Goal: Information Seeking & Learning: Learn about a topic

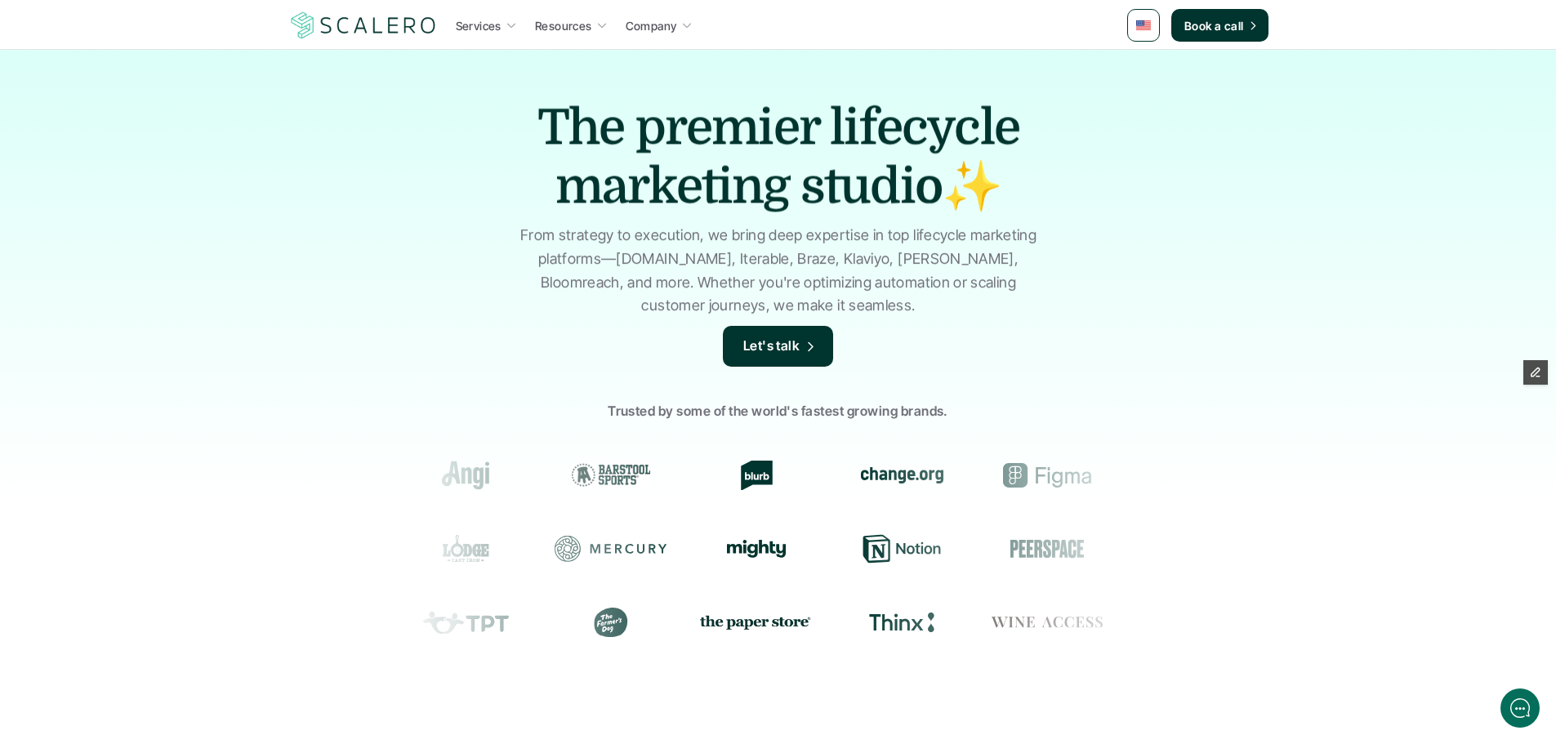
scroll to position [490, 0]
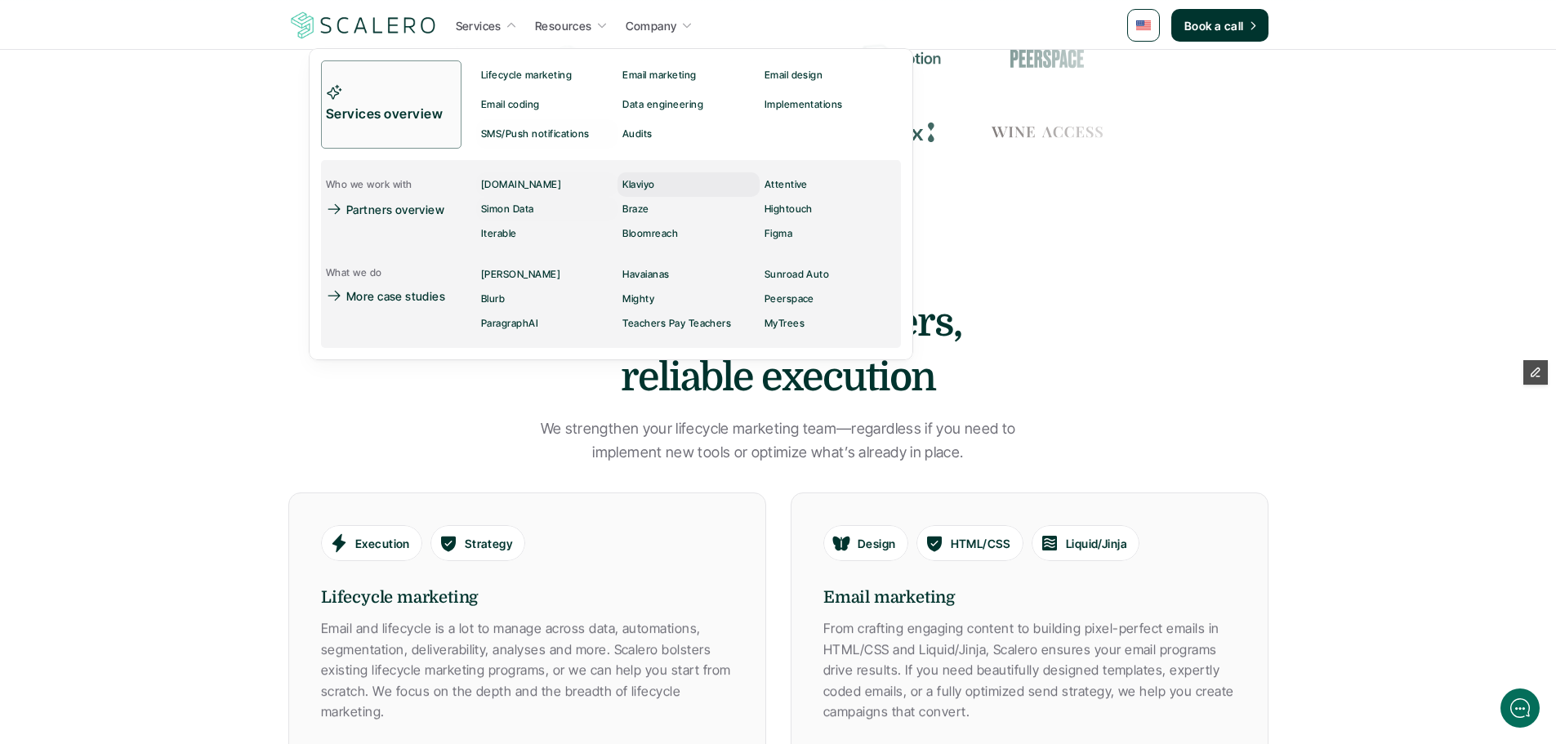
click at [645, 188] on p "Klaviyo" at bounding box center [638, 184] width 32 height 11
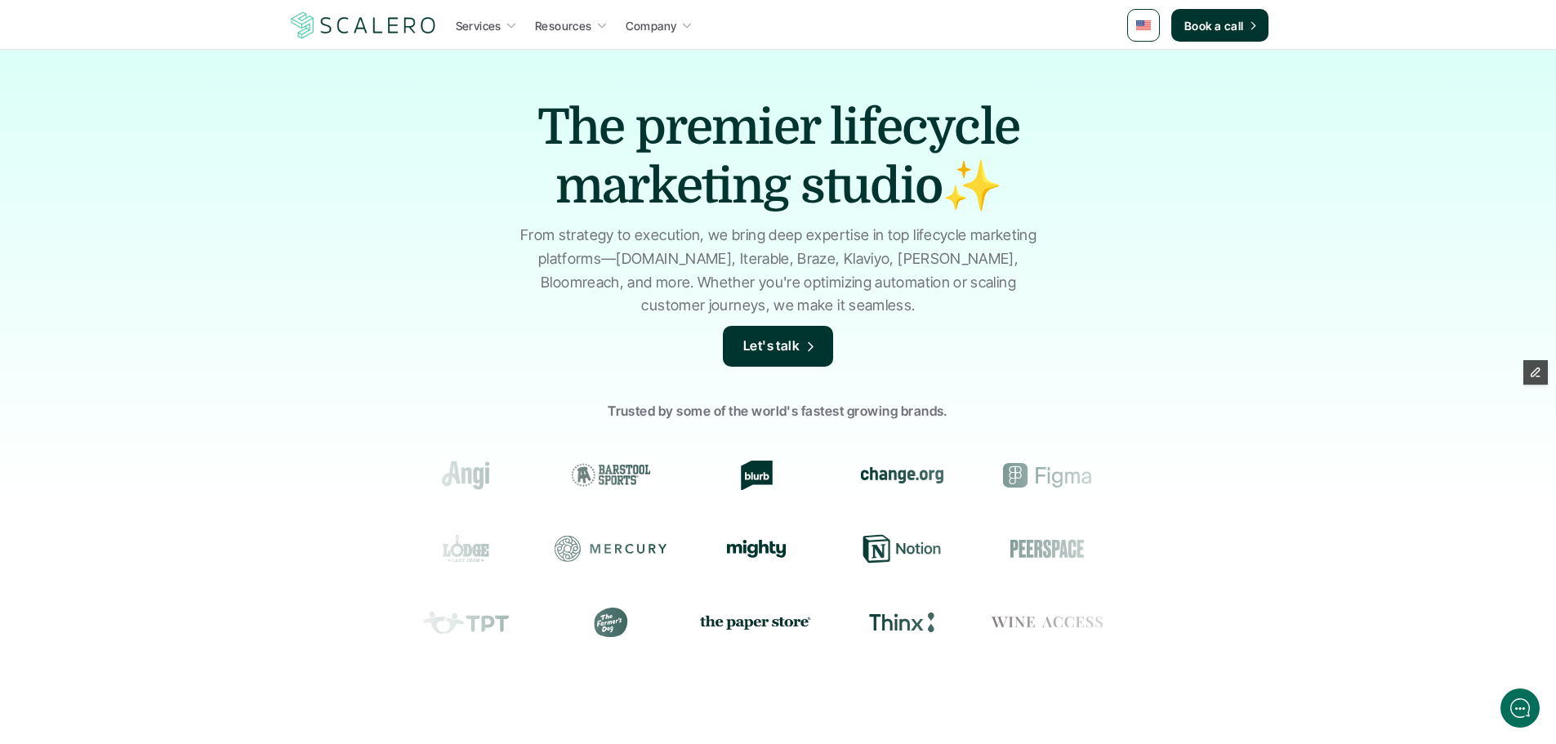
click at [1135, 28] on link at bounding box center [1143, 25] width 33 height 33
click at [1144, 100] on img at bounding box center [1143, 98] width 13 height 9
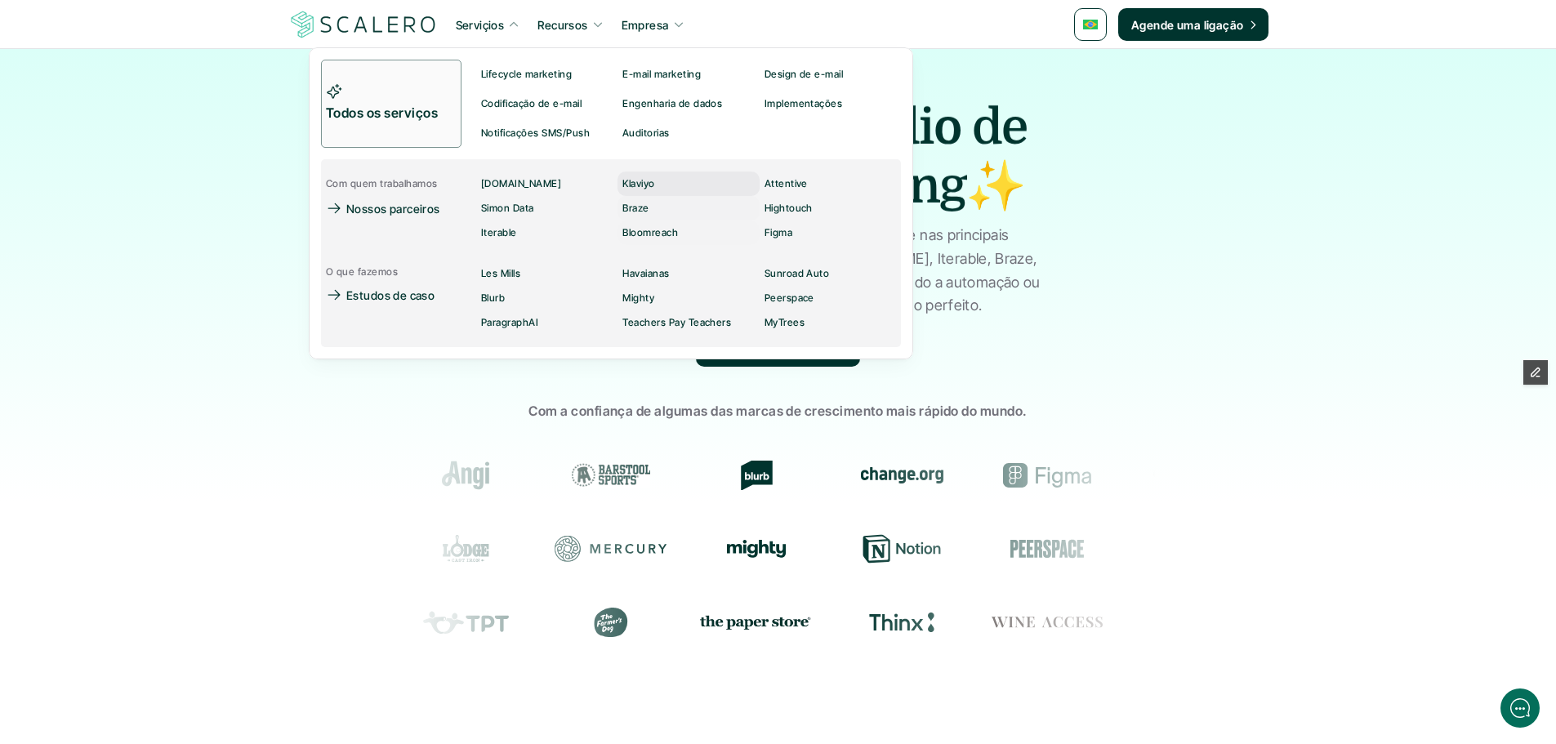
click at [664, 181] on div "Klaviyo" at bounding box center [643, 184] width 42 height 20
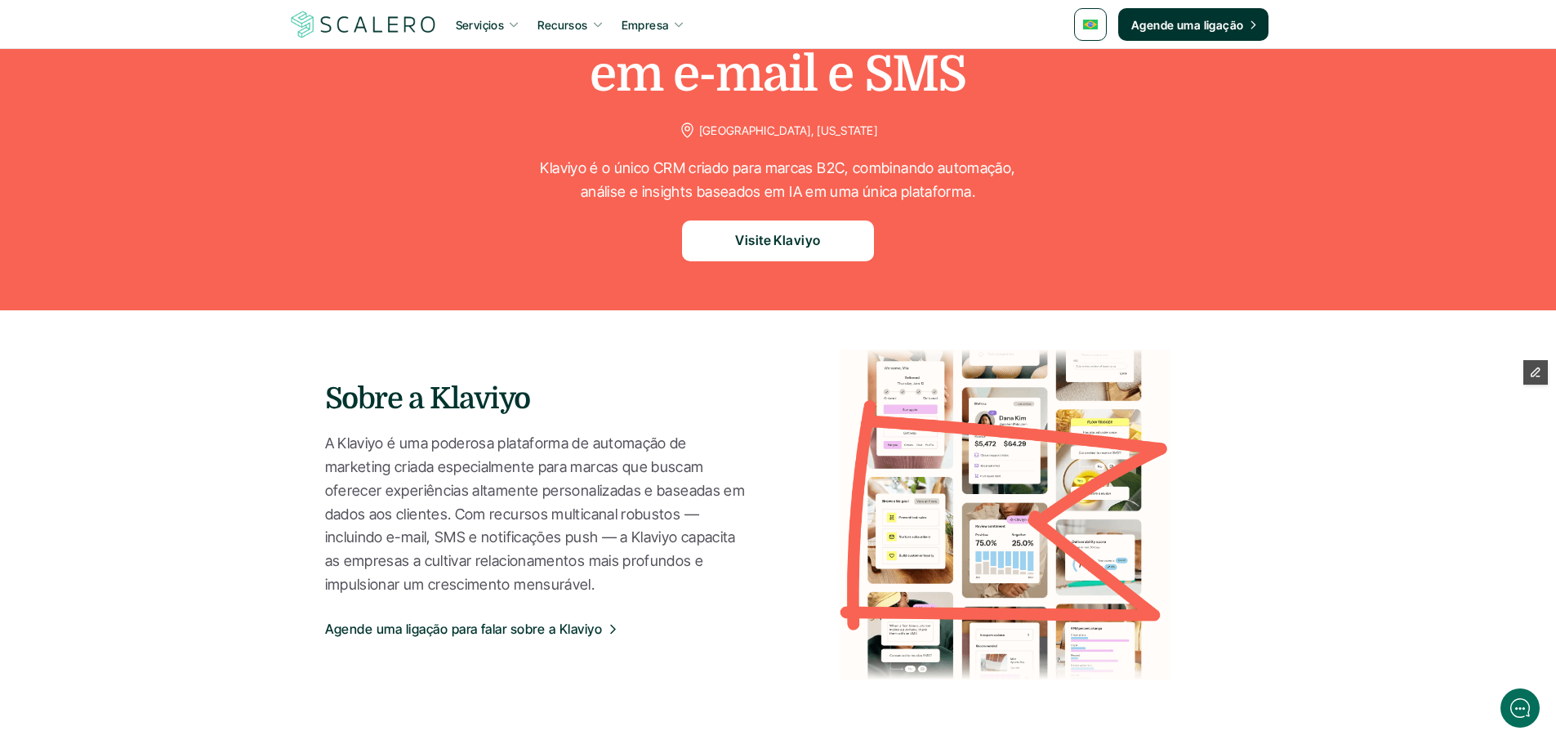
scroll to position [490, 0]
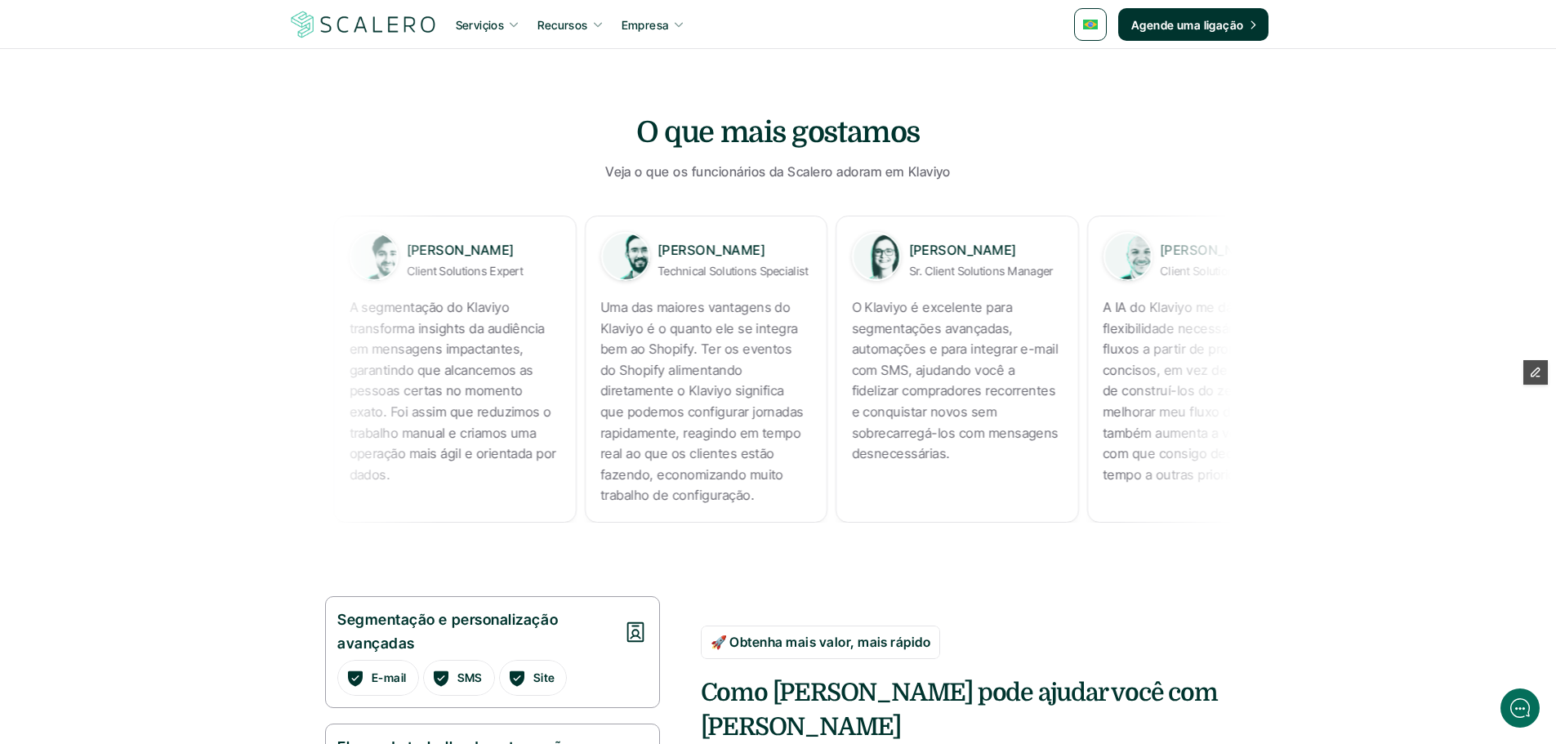
scroll to position [327, 0]
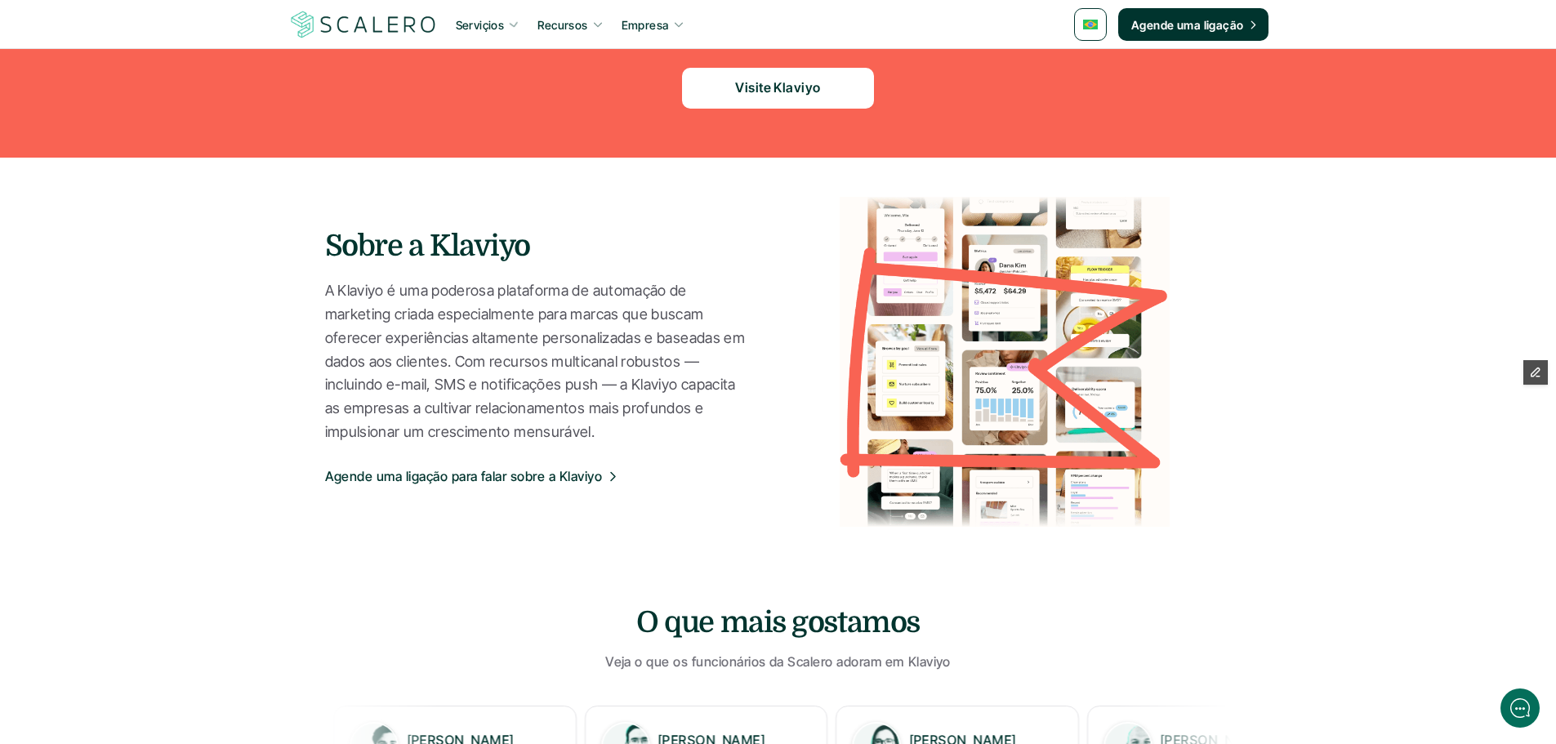
click at [1093, 33] on link at bounding box center [1090, 24] width 33 height 33
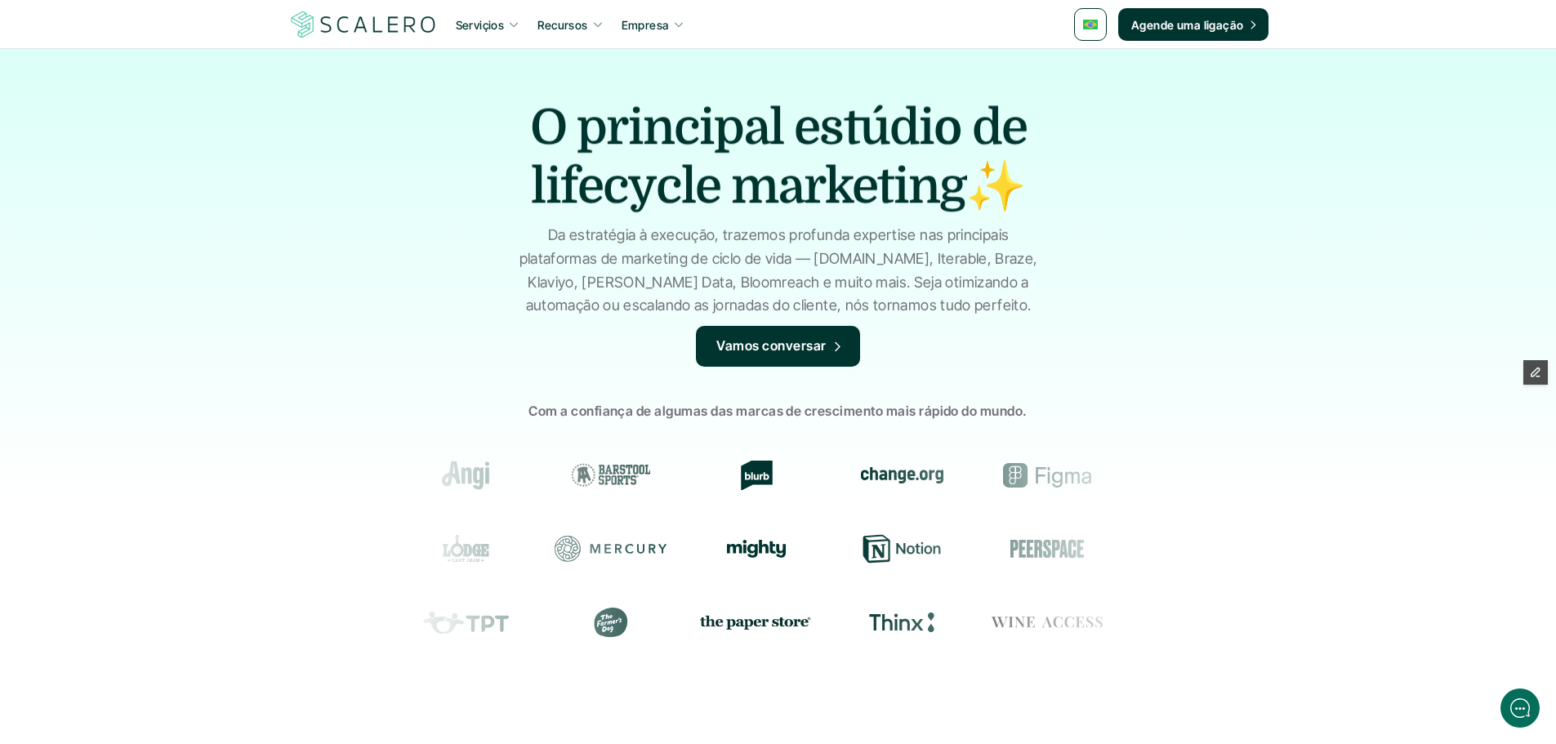
click at [1091, 31] on link at bounding box center [1090, 24] width 33 height 33
click at [1090, 96] on img at bounding box center [1092, 96] width 14 height 9
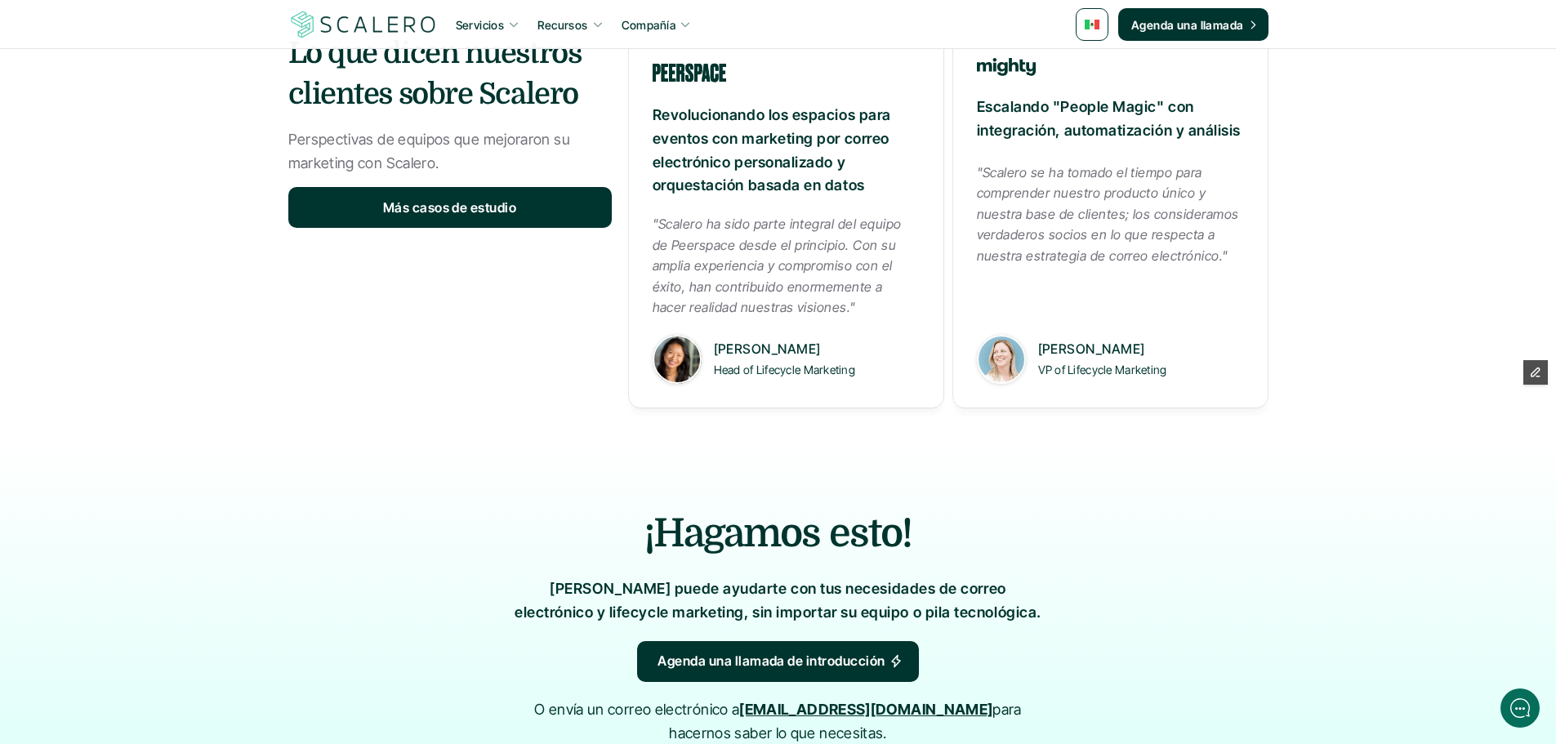
scroll to position [1890, 0]
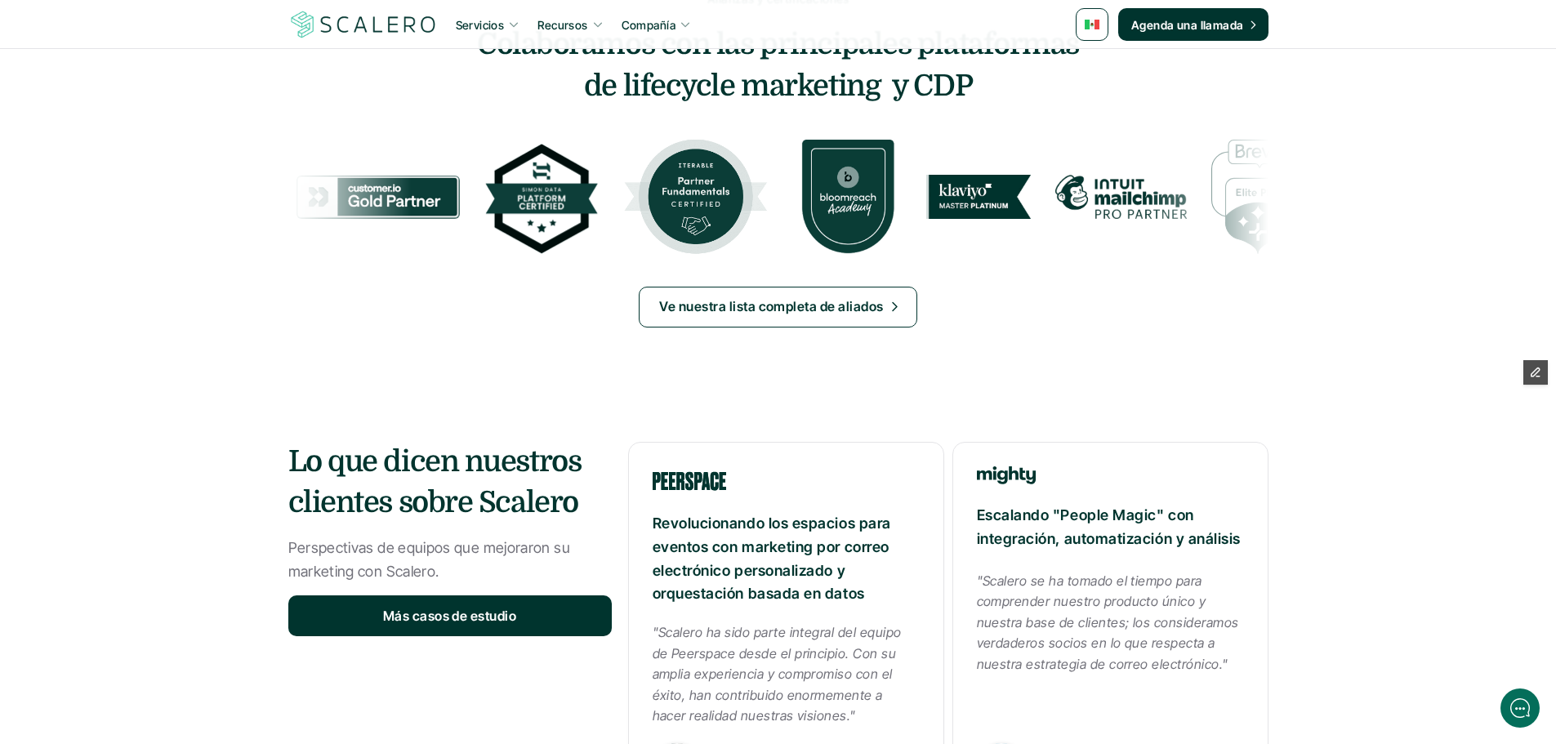
click at [771, 329] on div "Alianzas y certificaciones Colaboramos con las principales plataformas de lifec…" at bounding box center [778, 165] width 980 height 424
click at [837, 298] on p "Ve nuestra lista completa de aliados" at bounding box center [771, 306] width 224 height 21
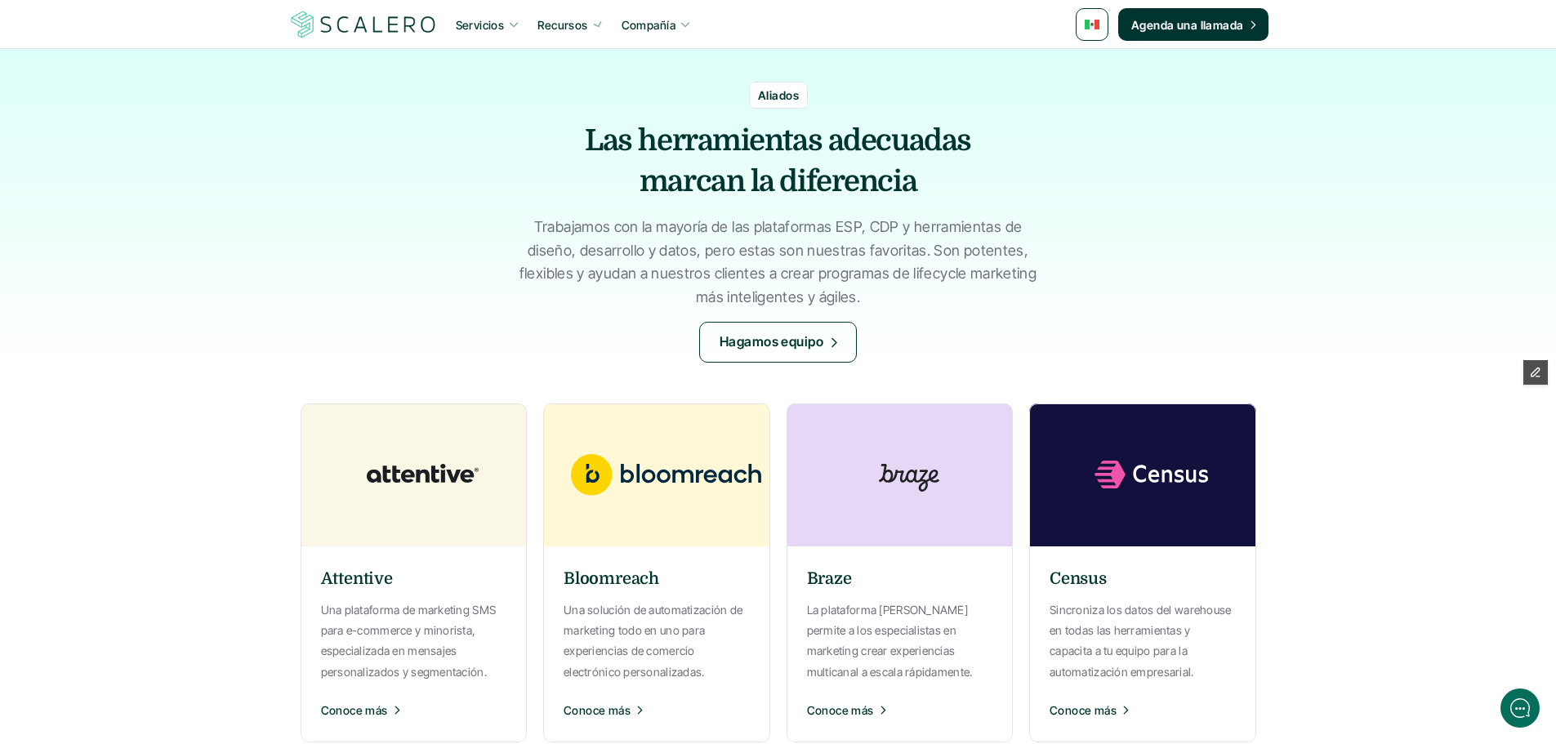
click at [1097, 38] on link at bounding box center [1091, 24] width 33 height 33
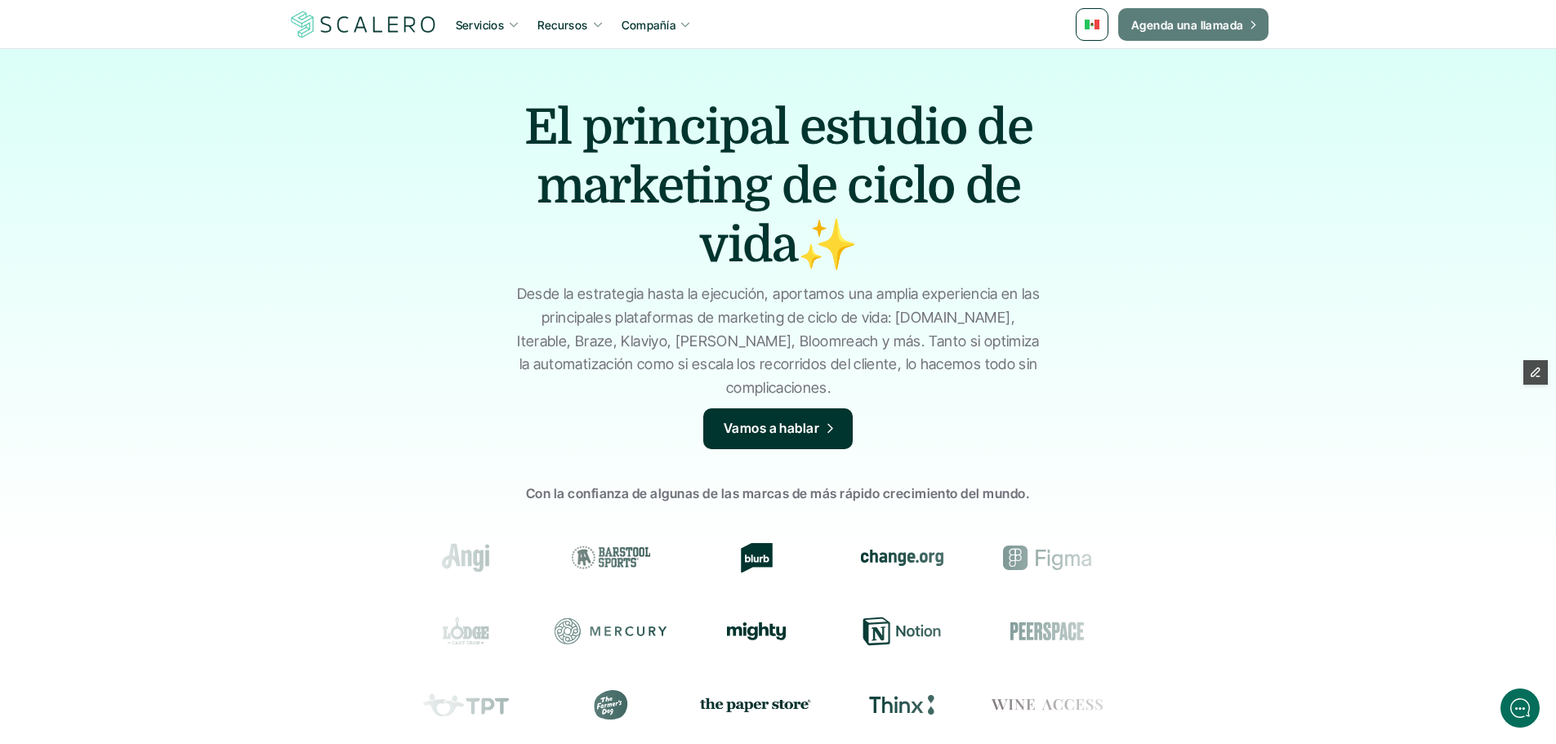
click at [1093, 25] on img at bounding box center [1091, 25] width 15 height 10
click at [1091, 98] on img at bounding box center [1093, 97] width 13 height 9
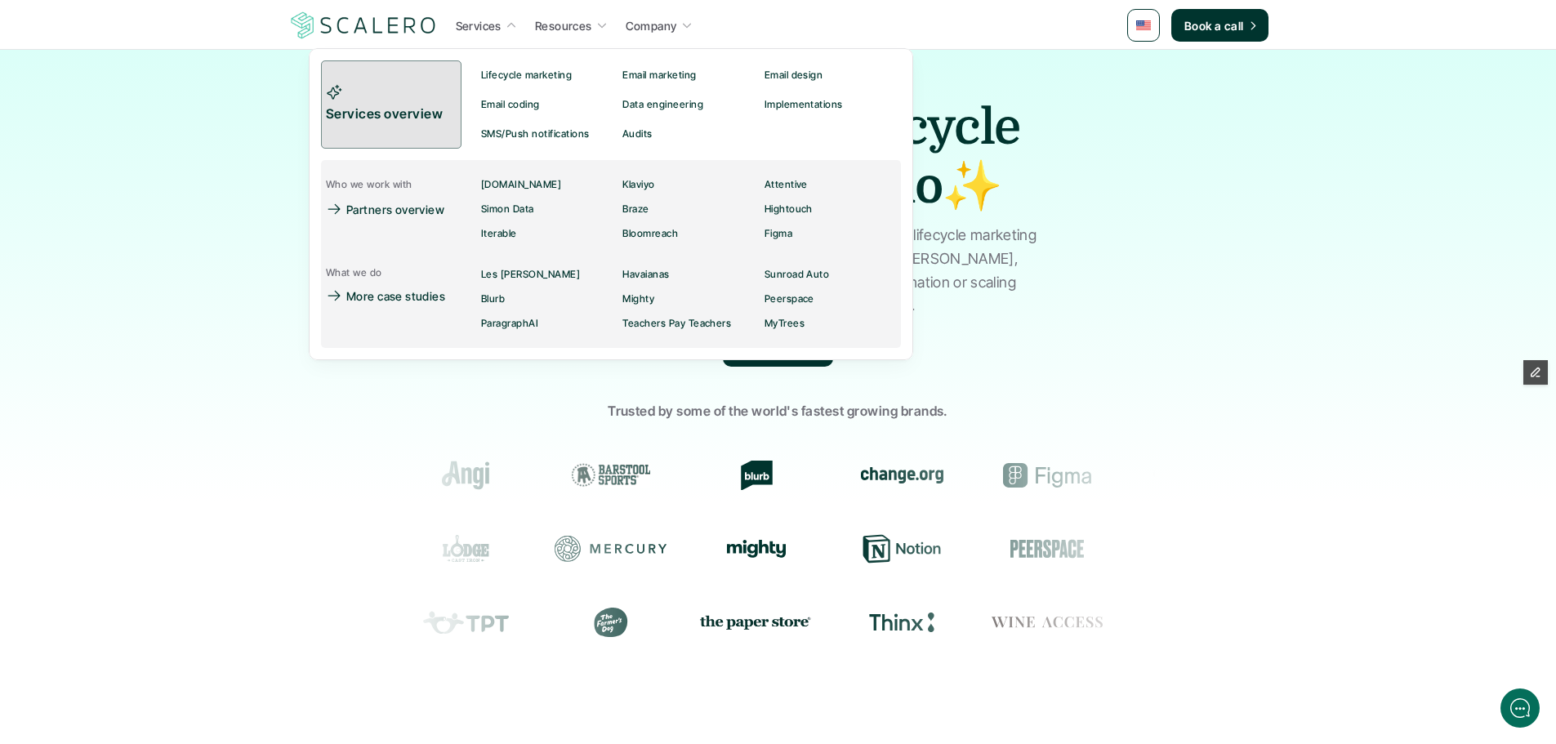
click at [413, 207] on p "Partners overview" at bounding box center [395, 209] width 98 height 17
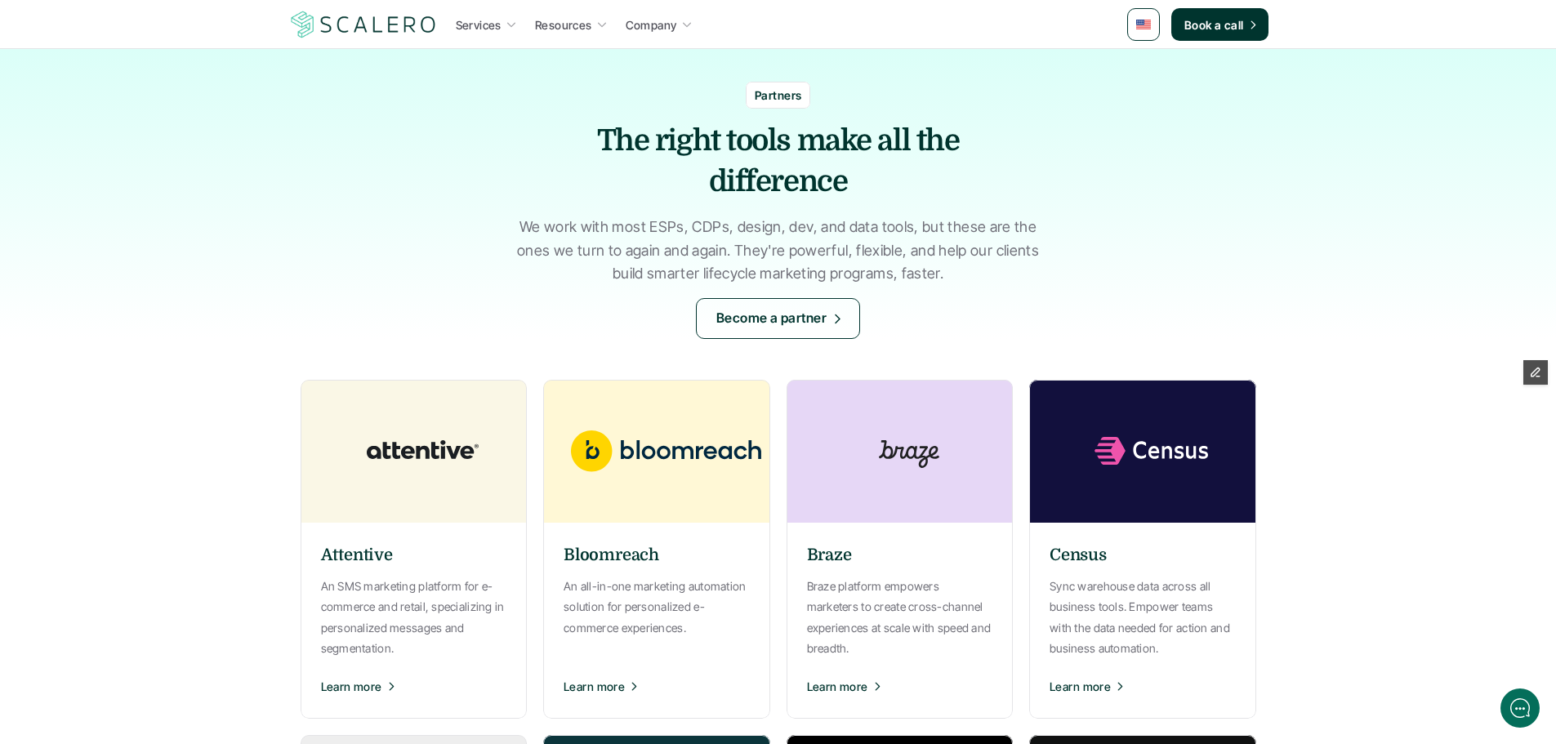
scroll to position [408, 0]
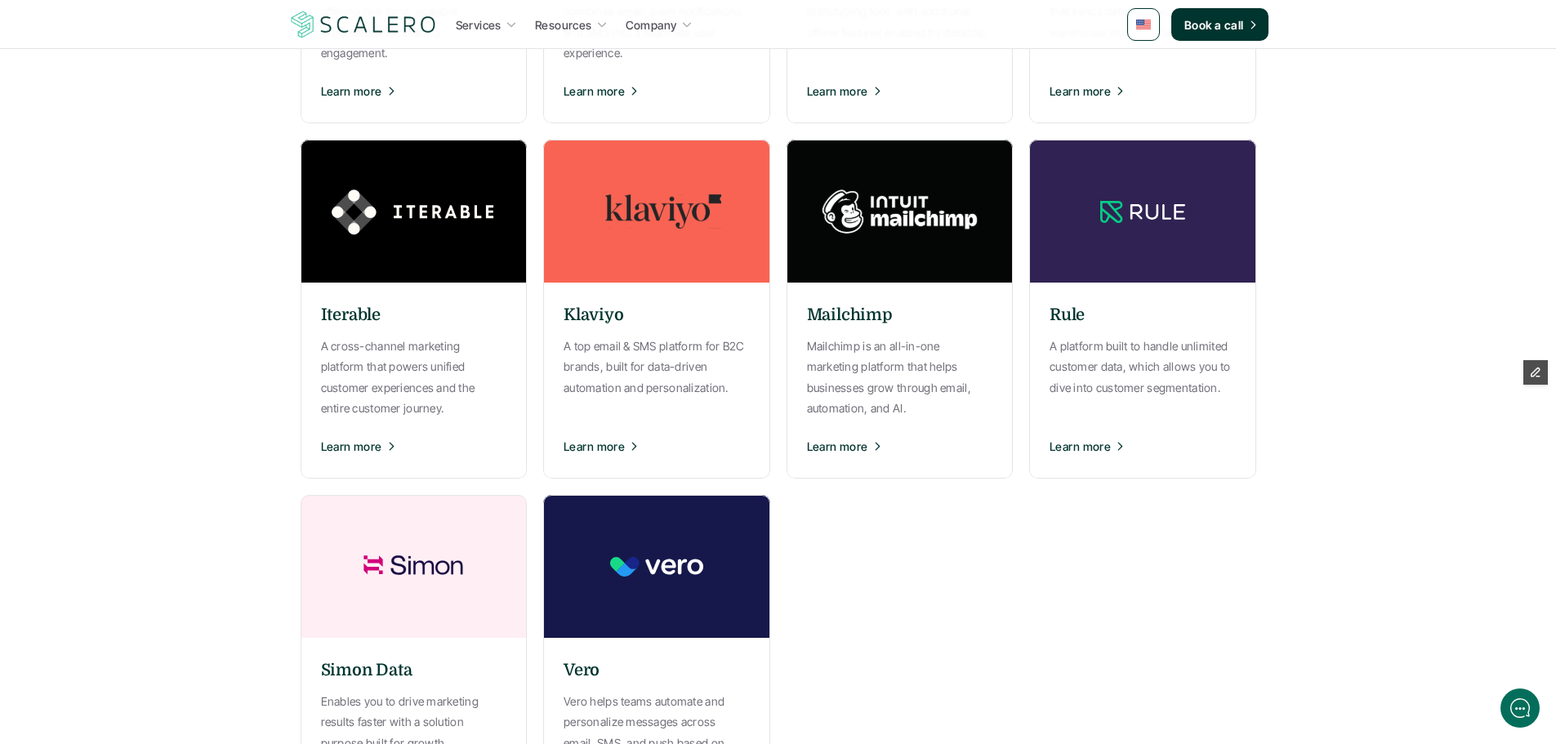
scroll to position [980, 0]
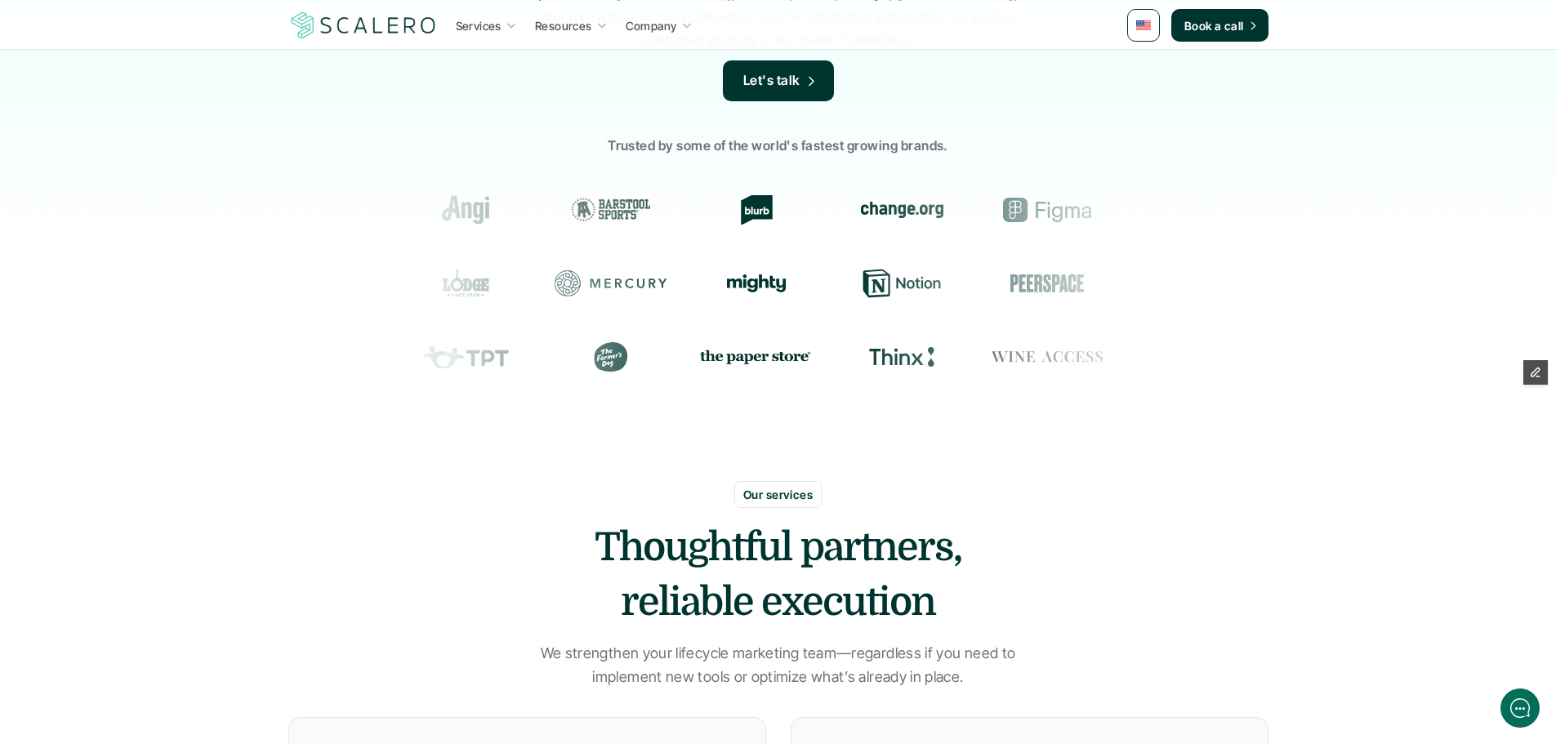
scroll to position [245, 0]
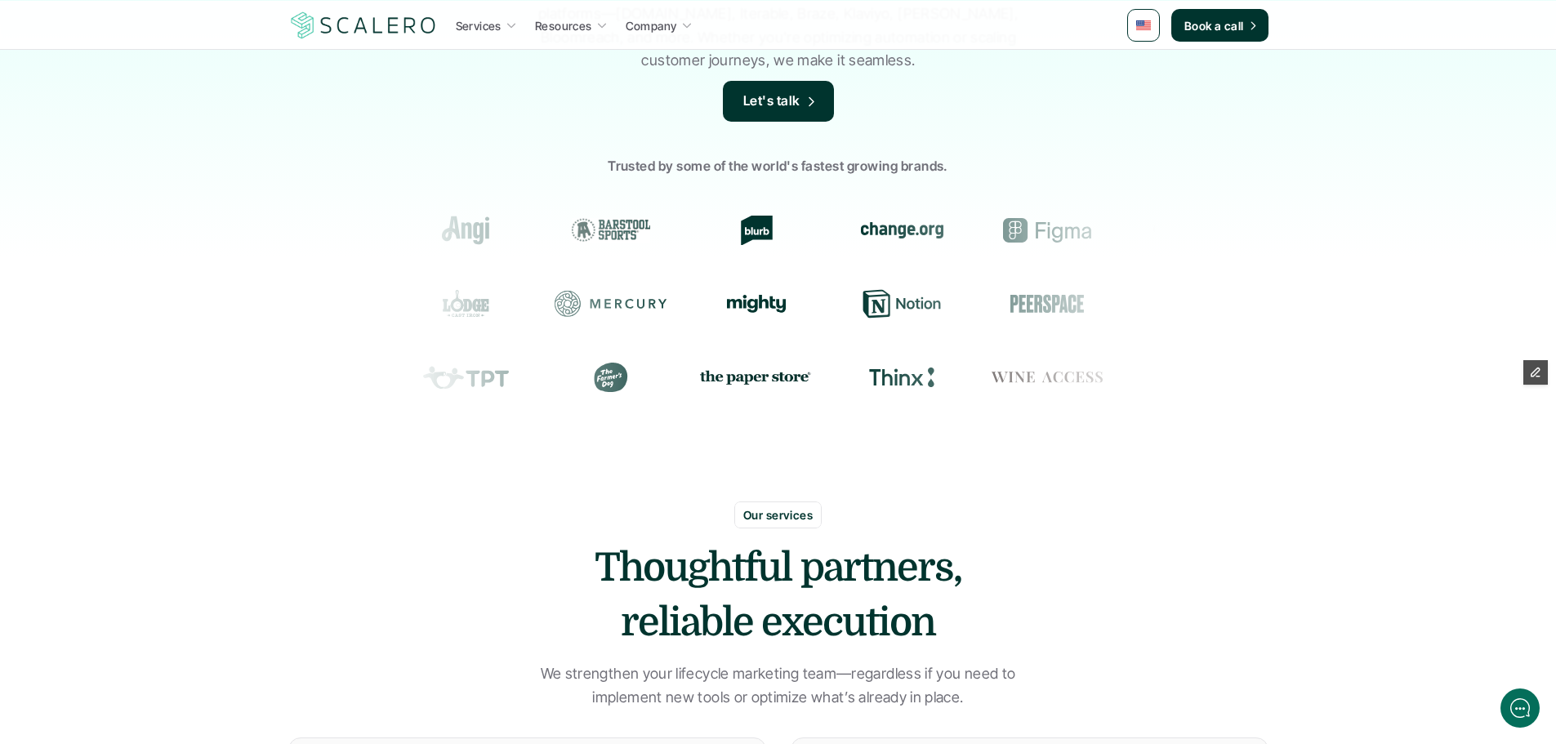
click at [1134, 20] on link at bounding box center [1143, 25] width 33 height 33
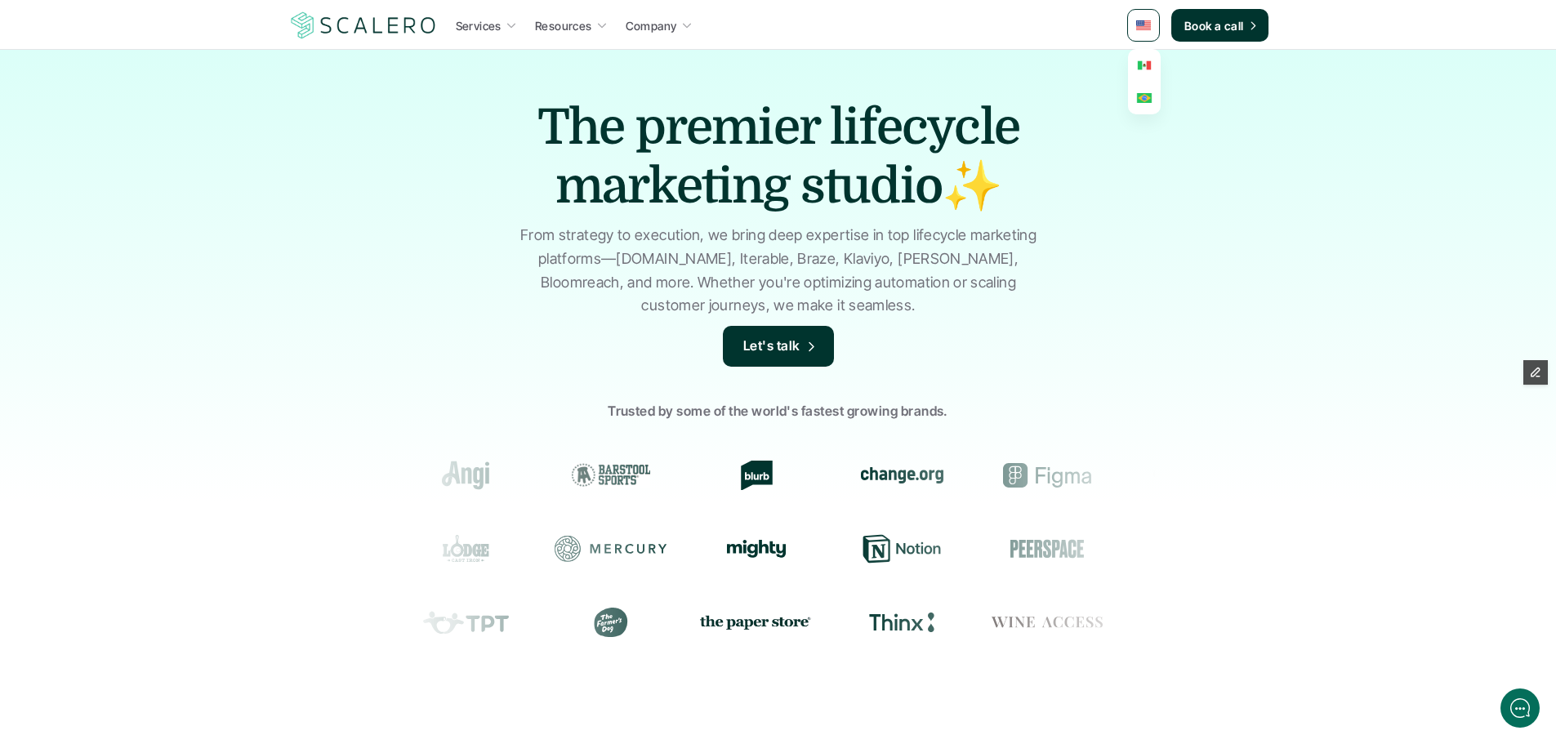
click at [1139, 67] on img at bounding box center [1143, 65] width 13 height 9
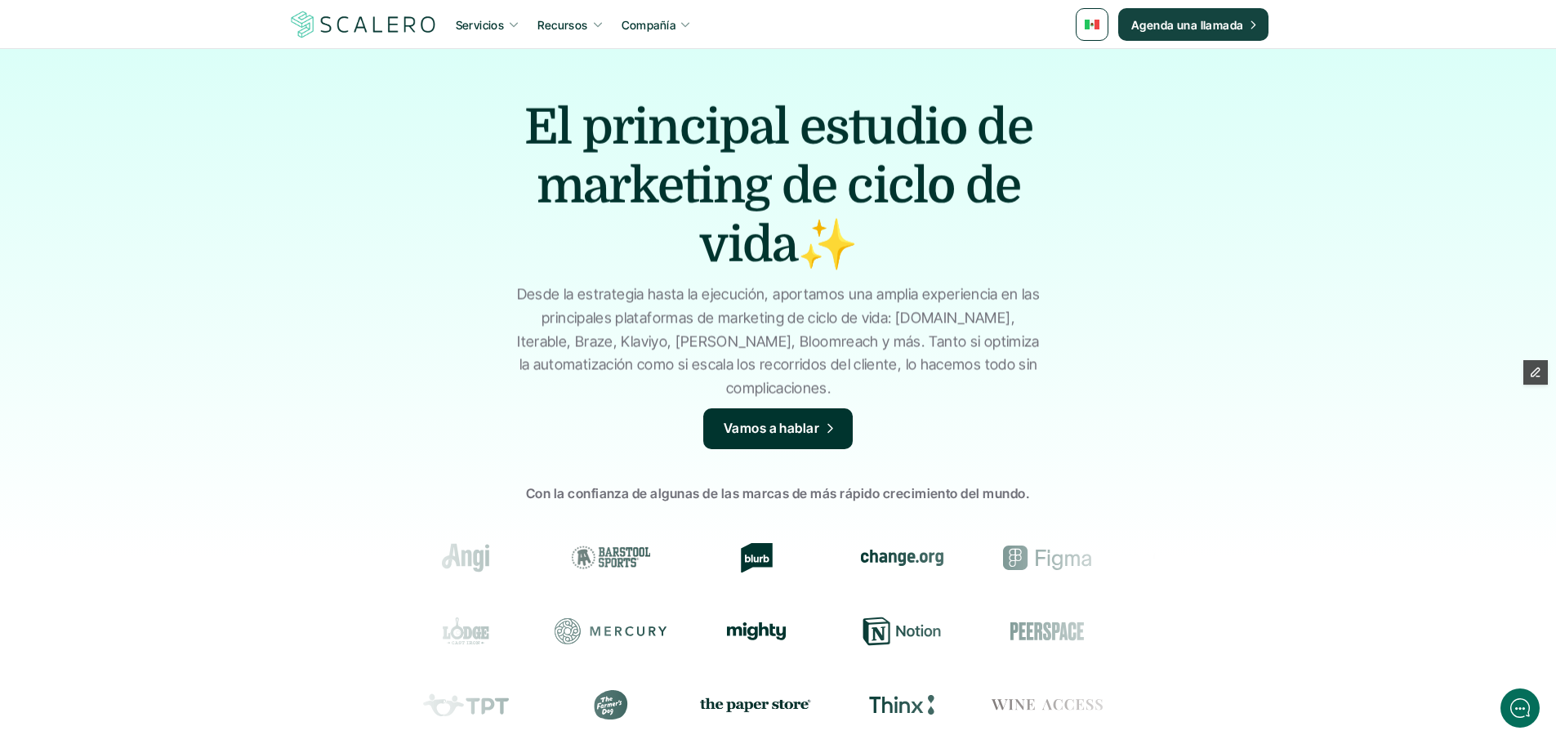
click at [1102, 28] on link at bounding box center [1091, 24] width 33 height 33
click at [1093, 65] on img at bounding box center [1094, 65] width 15 height 10
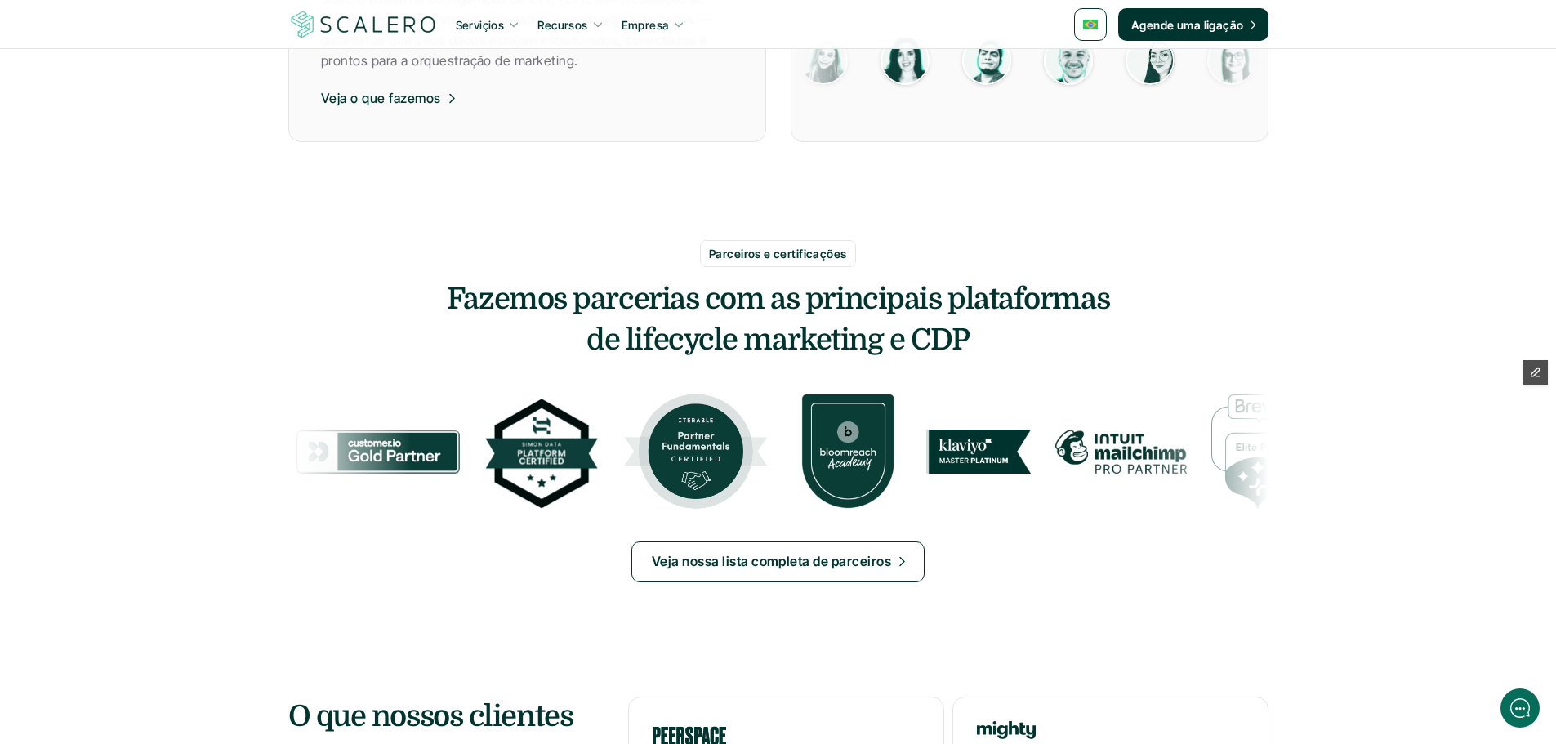
scroll to position [1633, 0]
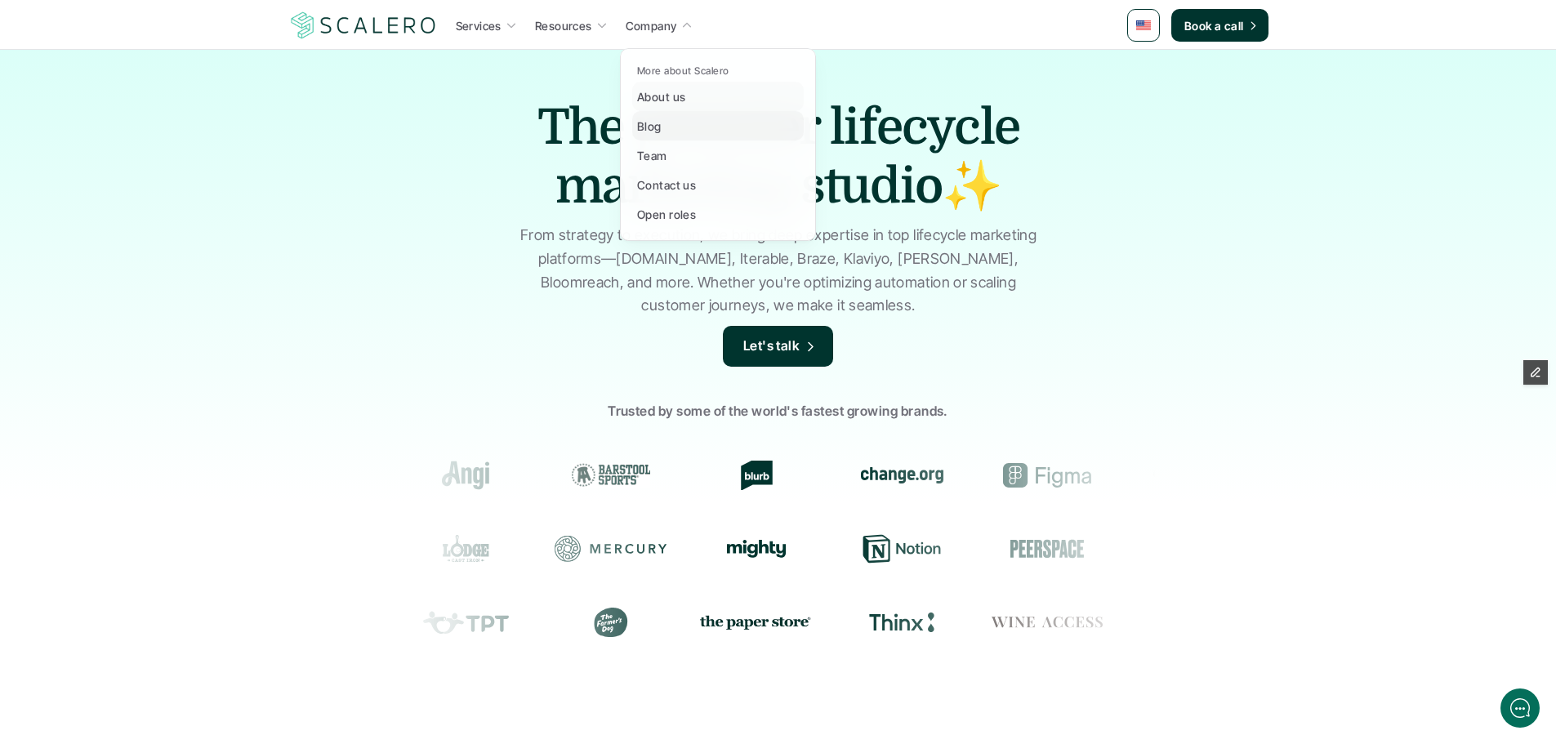
click at [666, 127] on div "Blog" at bounding box center [654, 126] width 34 height 20
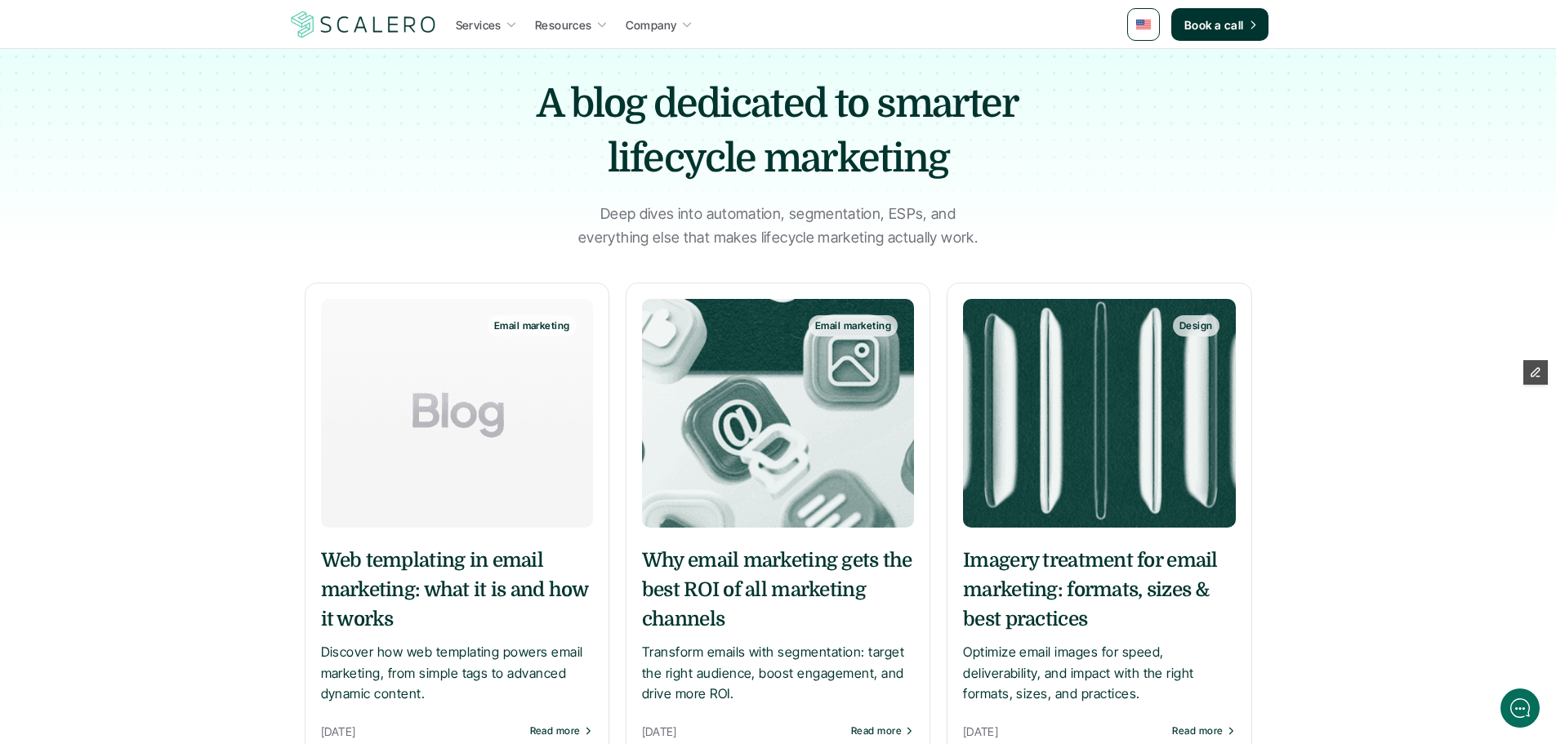
scroll to position [82, 0]
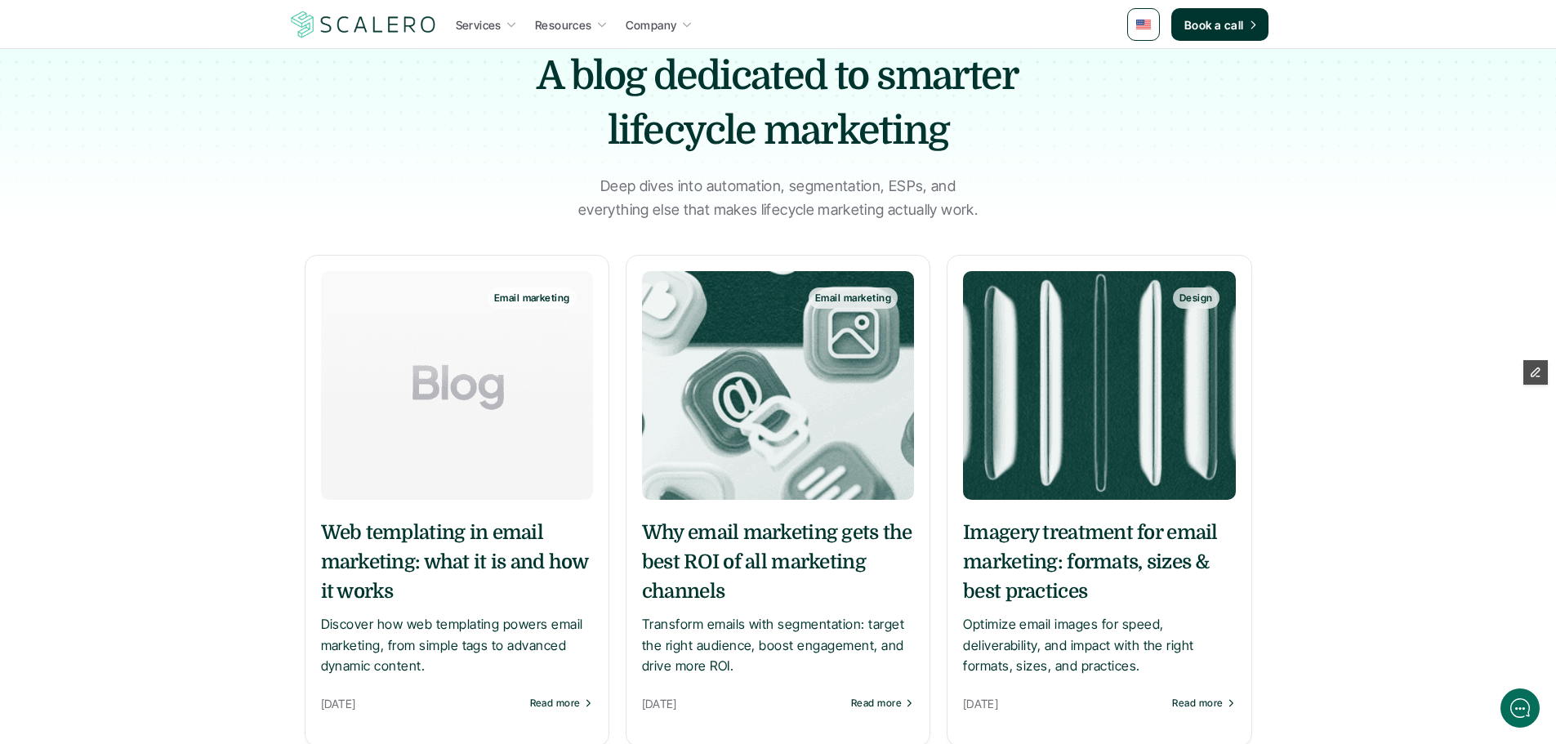
click at [524, 546] on h5 "Web templating in email marketing: what it is and how it works" at bounding box center [457, 562] width 272 height 88
